Goal: Information Seeking & Learning: Learn about a topic

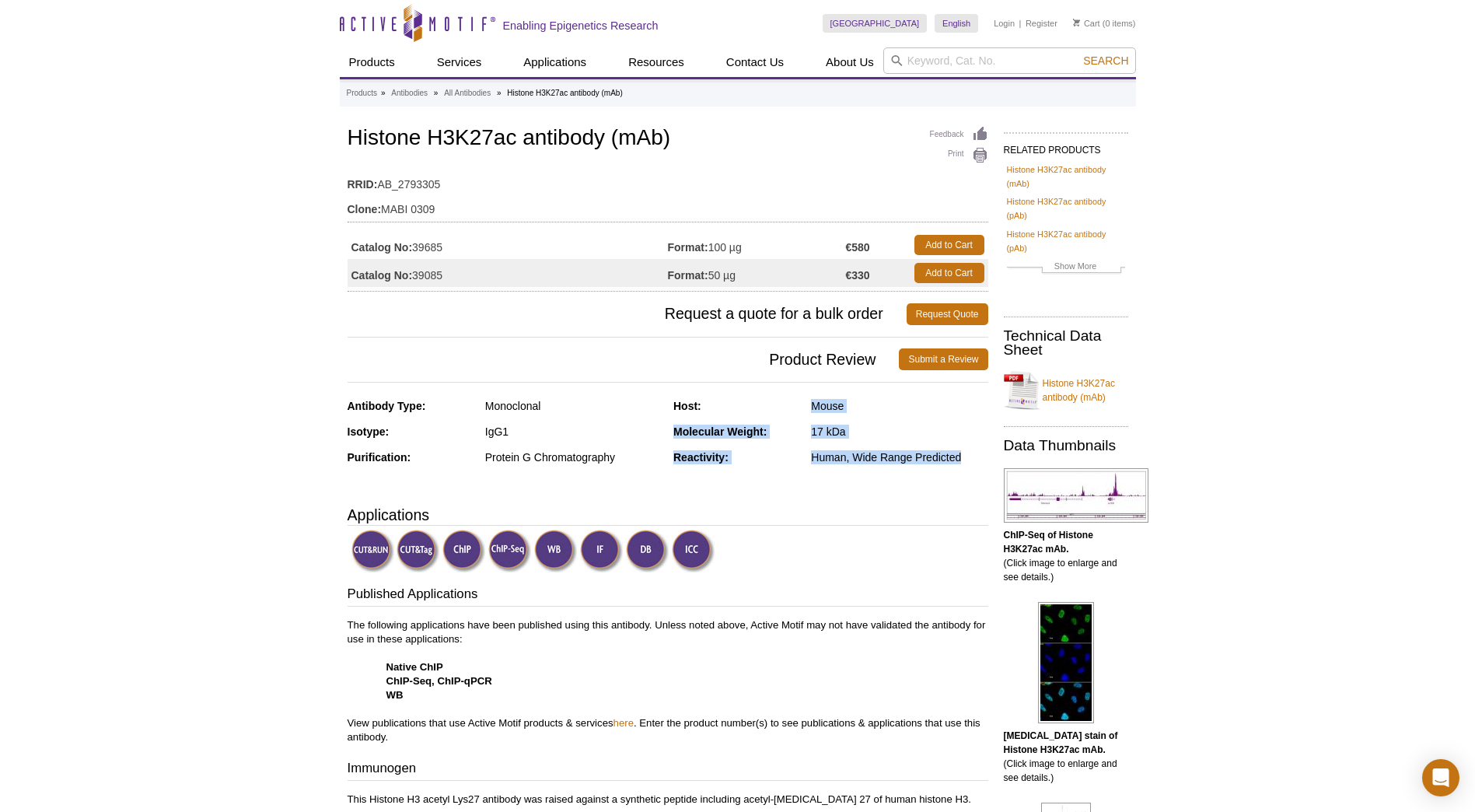
drag, startPoint x: 807, startPoint y: 421, endPoint x: 1001, endPoint y: 458, distance: 197.5
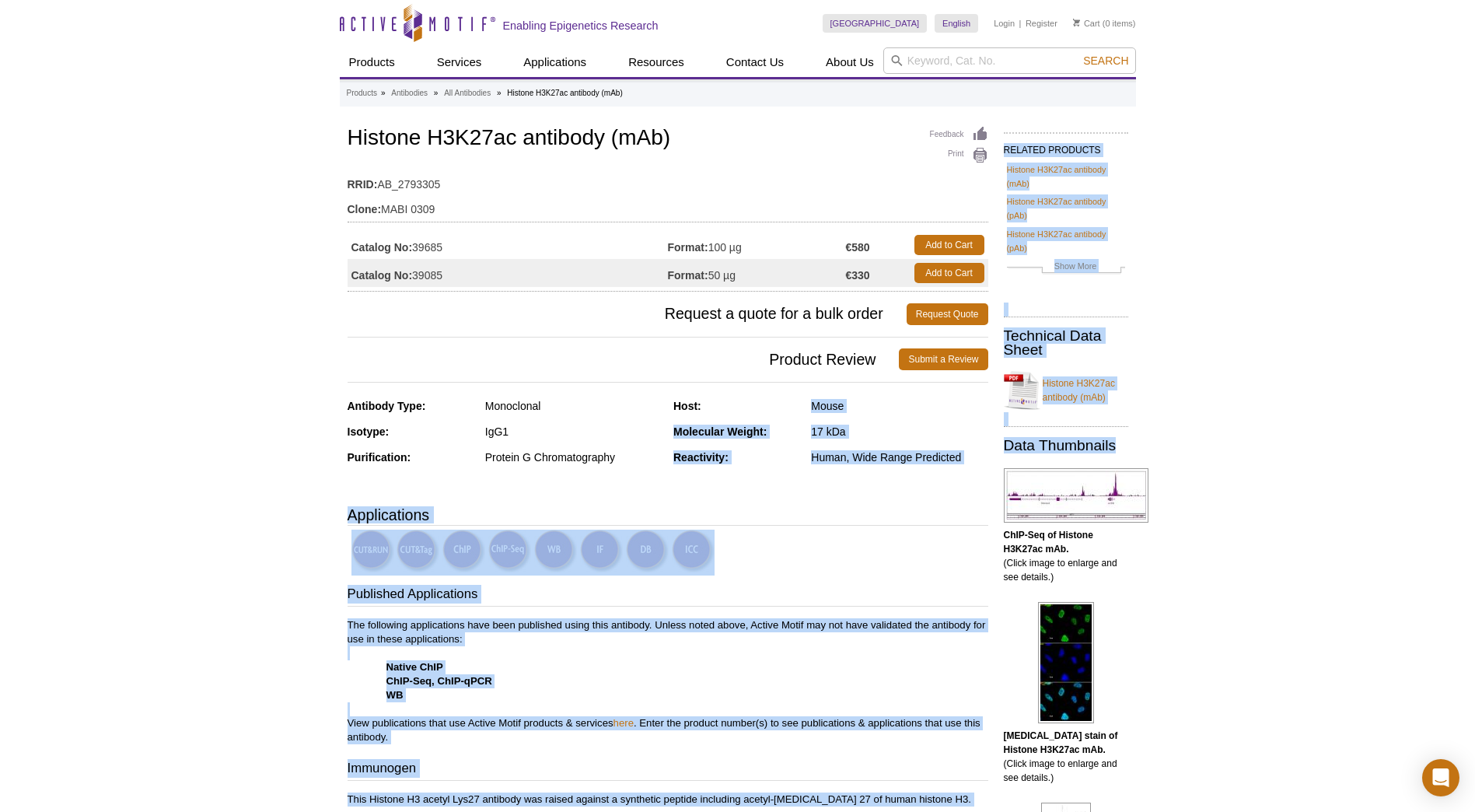
drag, startPoint x: 1001, startPoint y: 458, endPoint x: 873, endPoint y: 437, distance: 129.7
click at [873, 437] on div "17 kDa" at bounding box center [899, 431] width 176 height 14
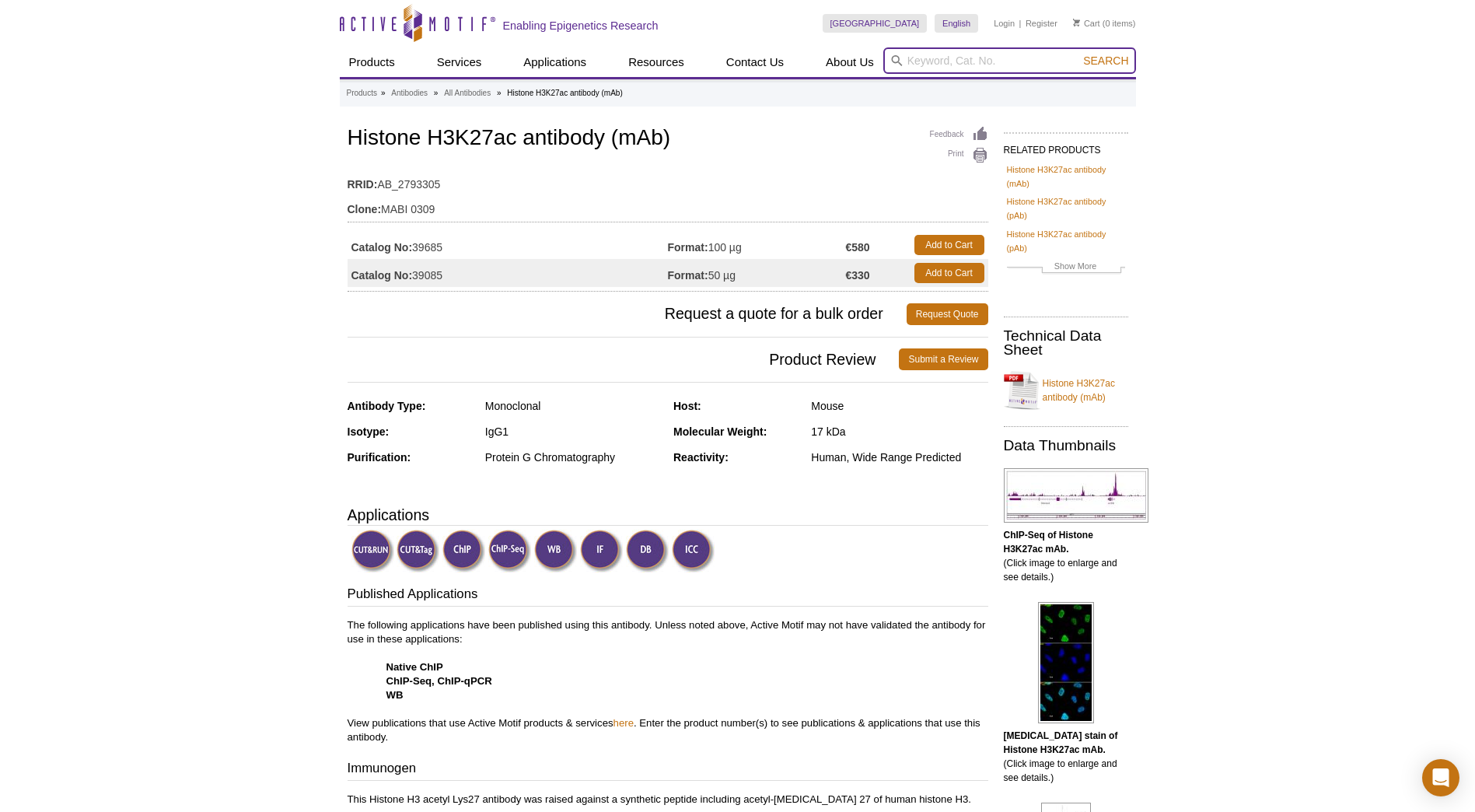
click at [993, 62] on input "search" at bounding box center [1009, 60] width 253 height 26
paste input "39155"
type input "39155"
click at [1079, 53] on button "Search" at bounding box center [1106, 60] width 54 height 14
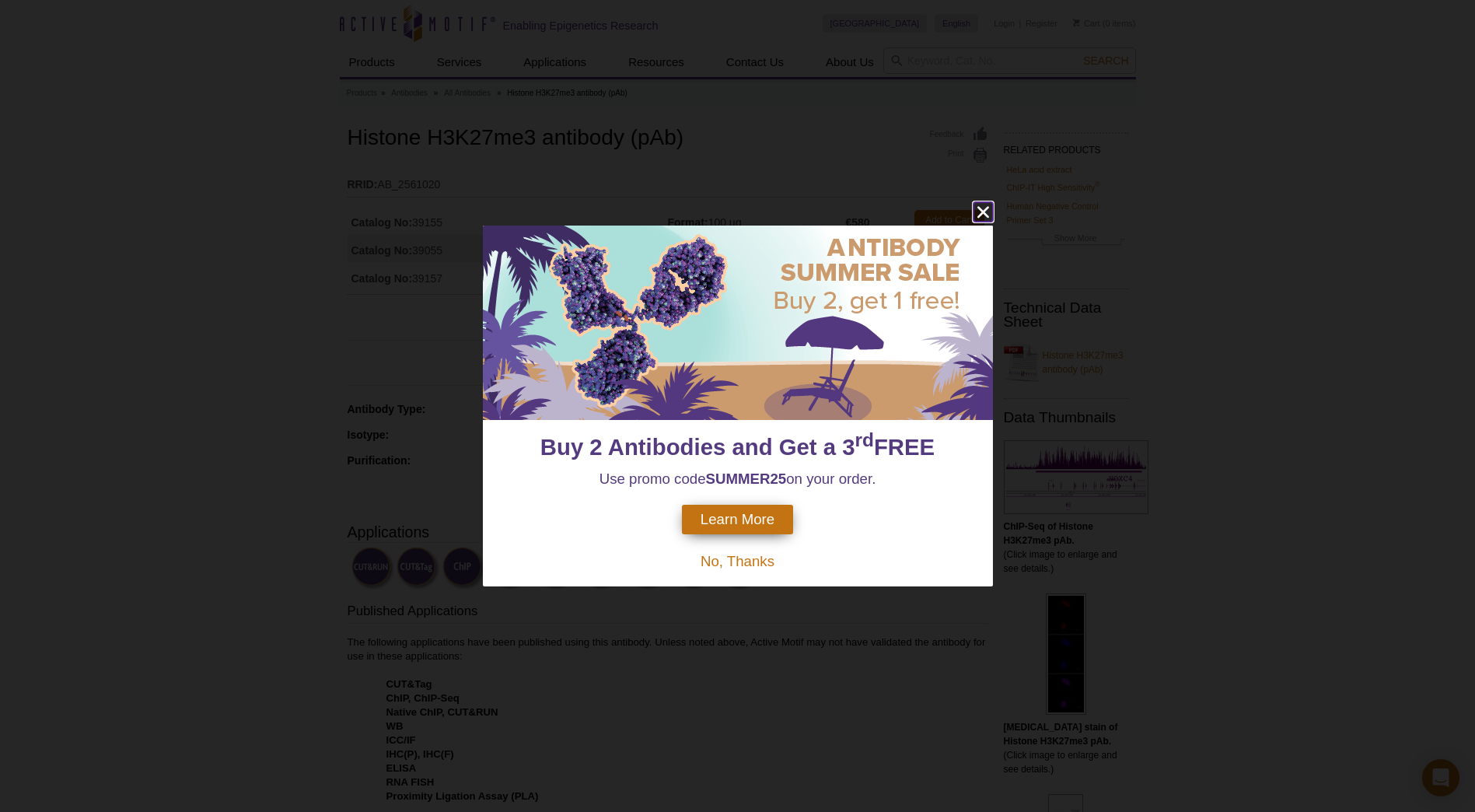
click at [979, 209] on icon "close" at bounding box center [983, 212] width 12 height 12
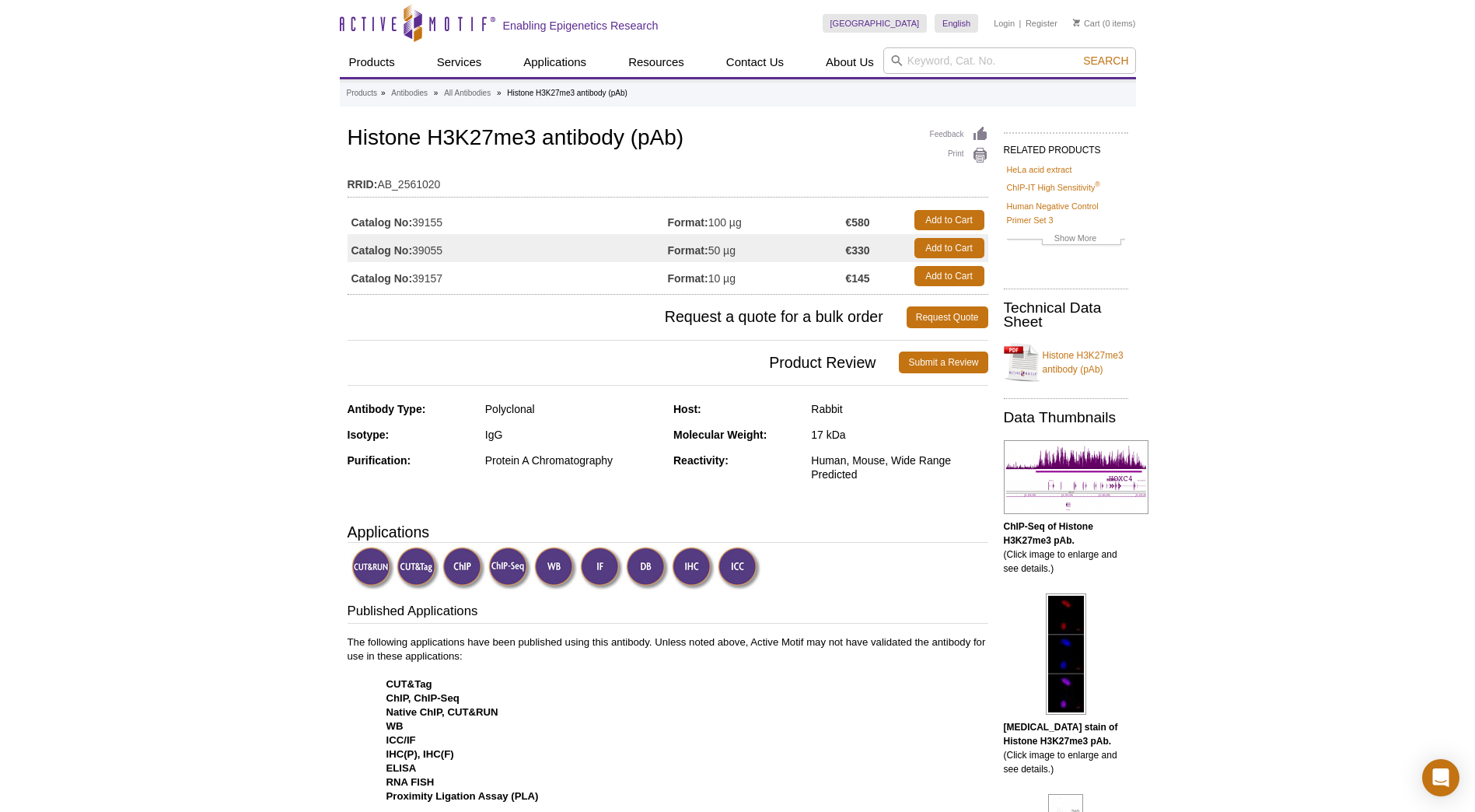
drag, startPoint x: 214, startPoint y: 464, endPoint x: 216, endPoint y: 411, distance: 53.0
click at [486, 405] on div "Polyclonal" at bounding box center [574, 409] width 176 height 14
drag, startPoint x: 486, startPoint y: 405, endPoint x: 548, endPoint y: 405, distance: 62.0
click at [548, 405] on div "Polyclonal" at bounding box center [574, 409] width 176 height 14
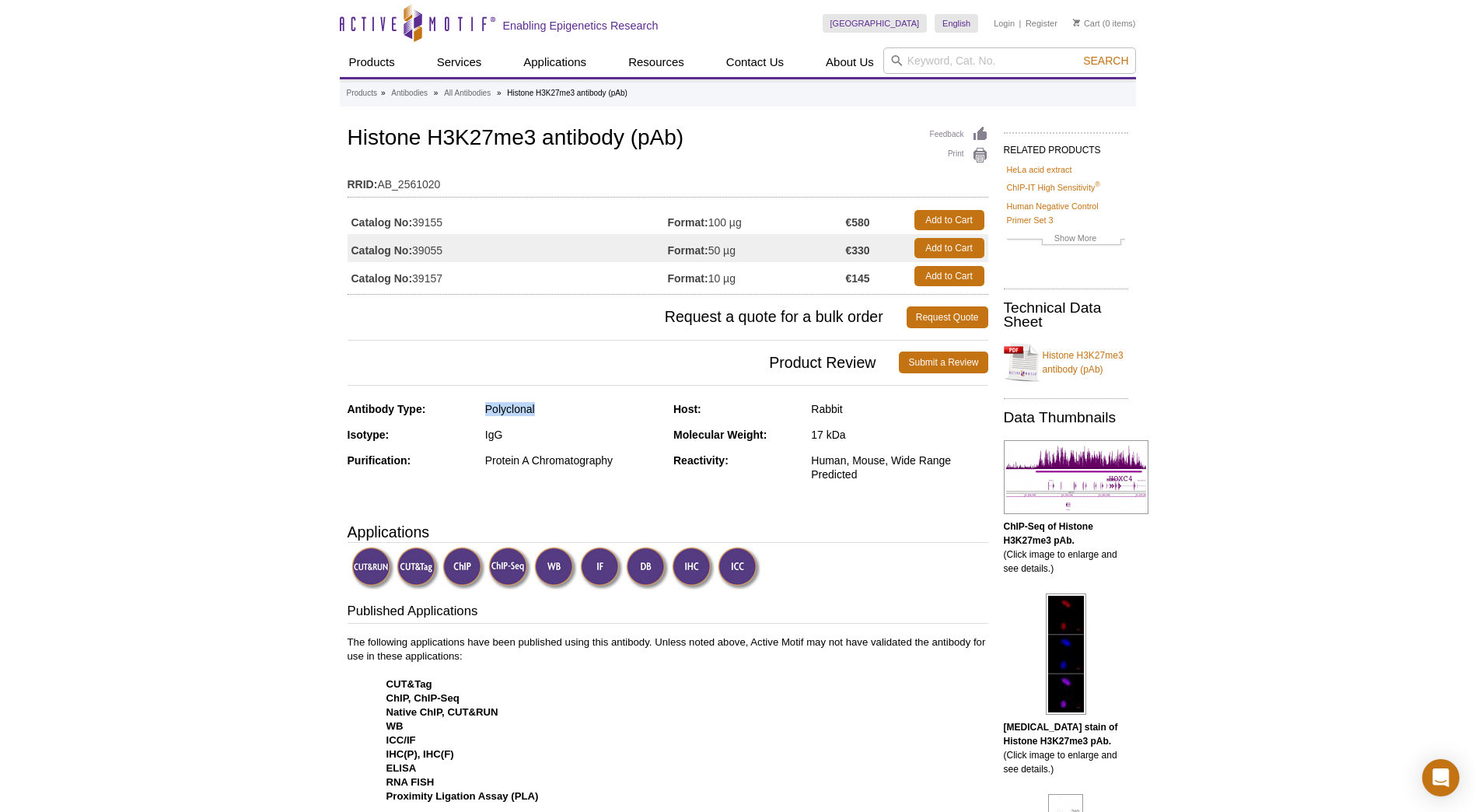
copy div "Polyclonal"
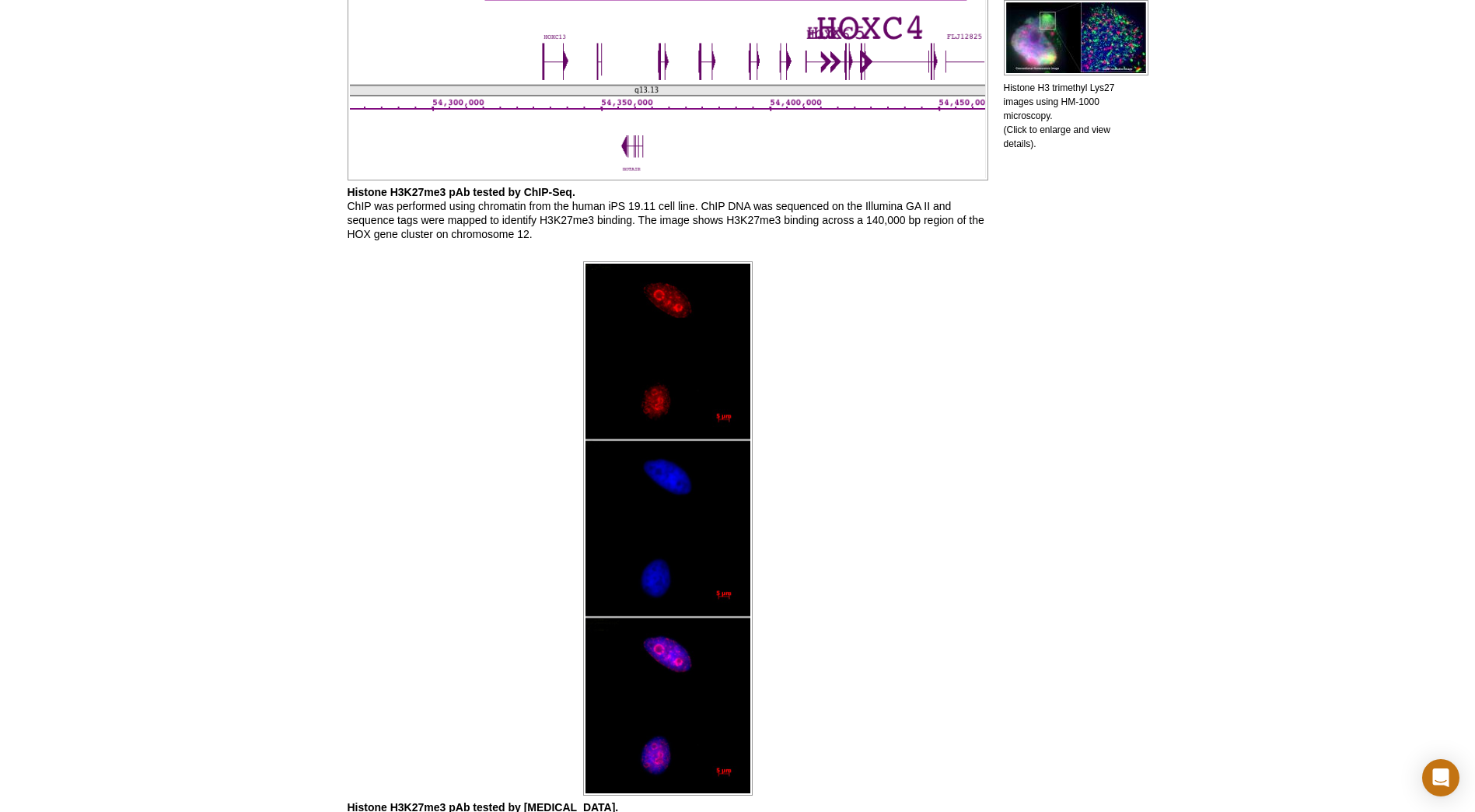
scroll to position [1399, 0]
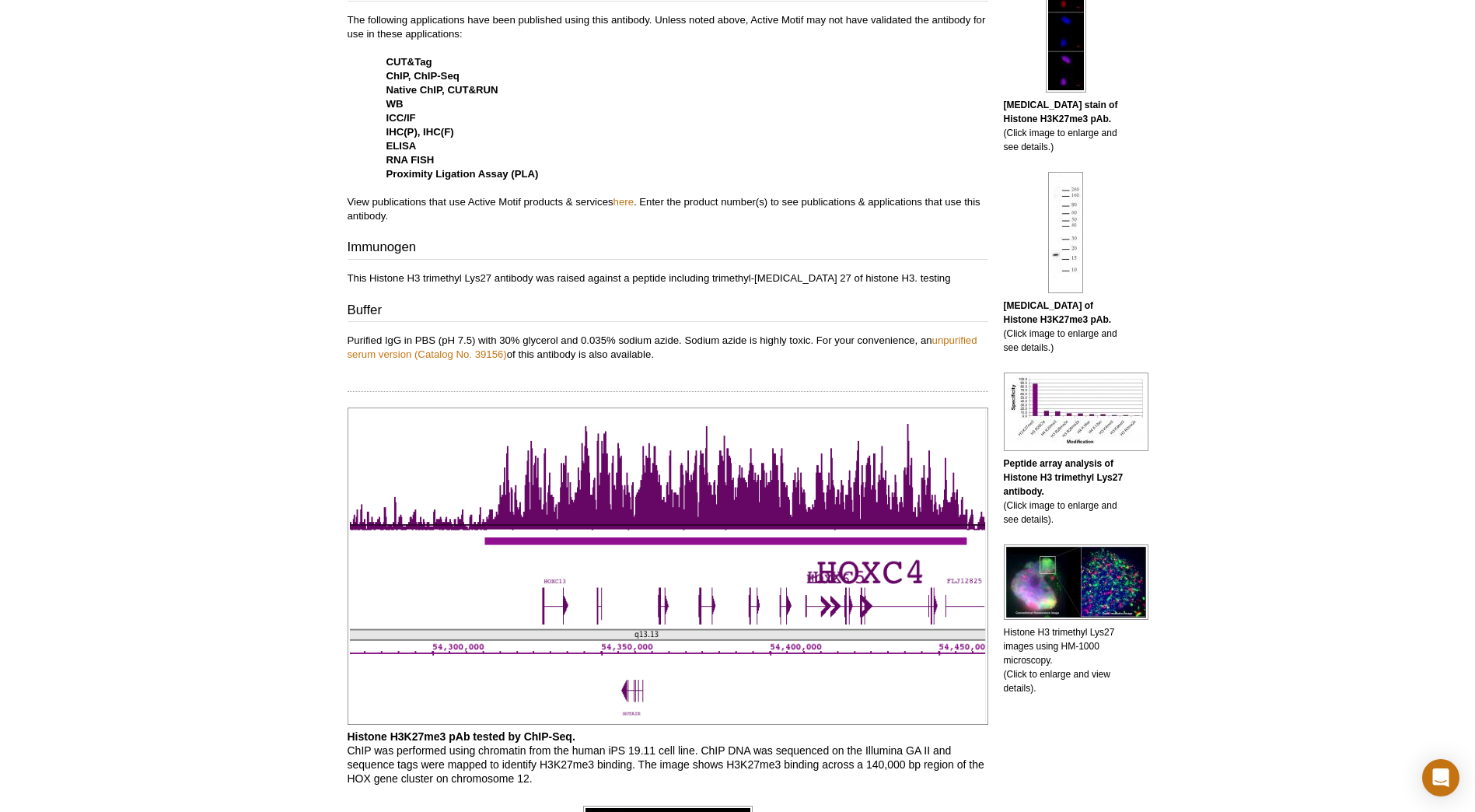
scroll to position [389, 0]
